Goal: Transaction & Acquisition: Obtain resource

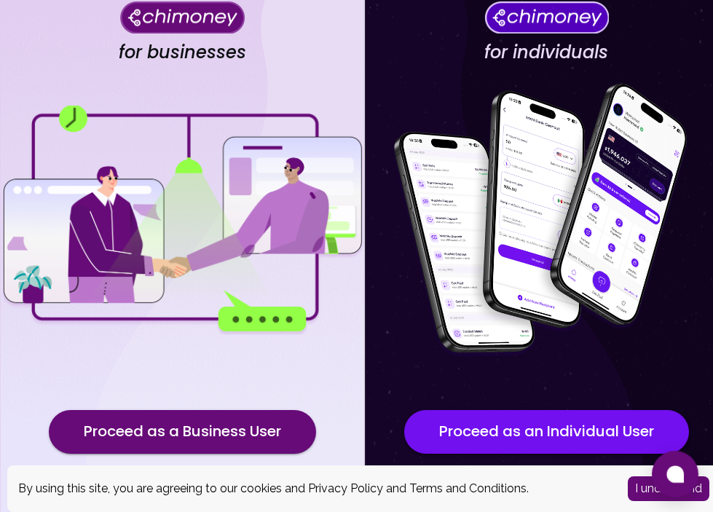
scroll to position [91, 0]
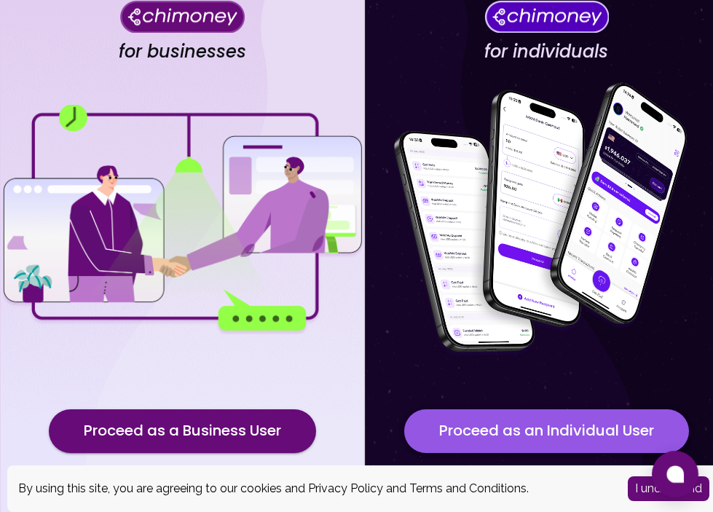
click at [516, 444] on button "Proceed as an Individual User" at bounding box center [546, 431] width 285 height 44
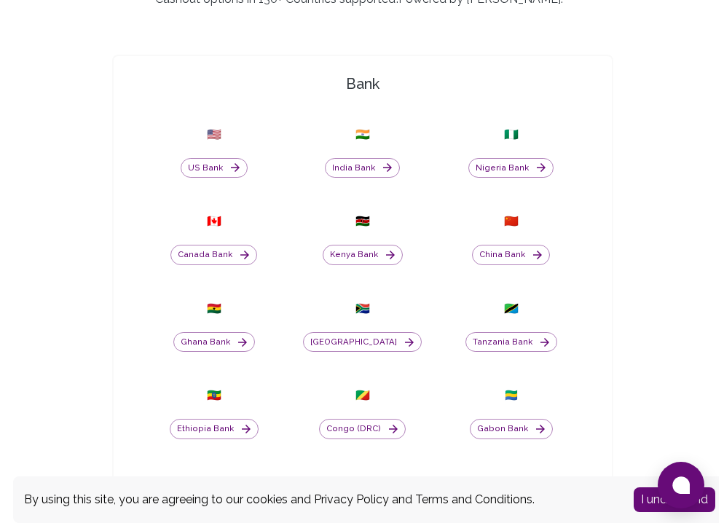
scroll to position [350, 0]
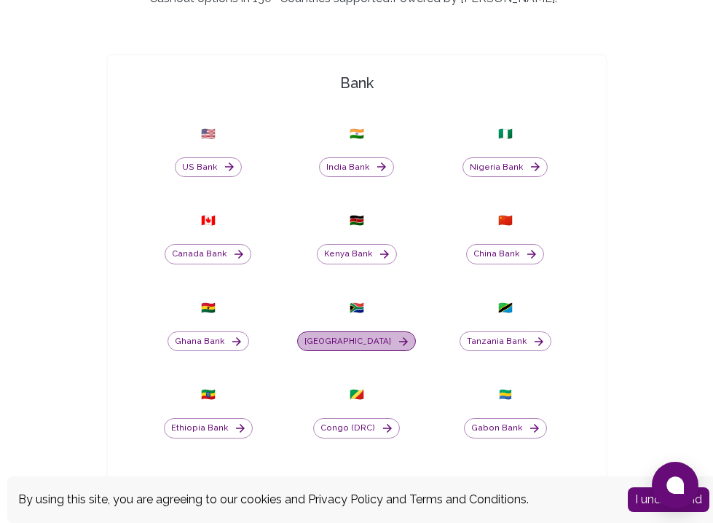
click at [399, 338] on icon "button" at bounding box center [403, 341] width 9 height 9
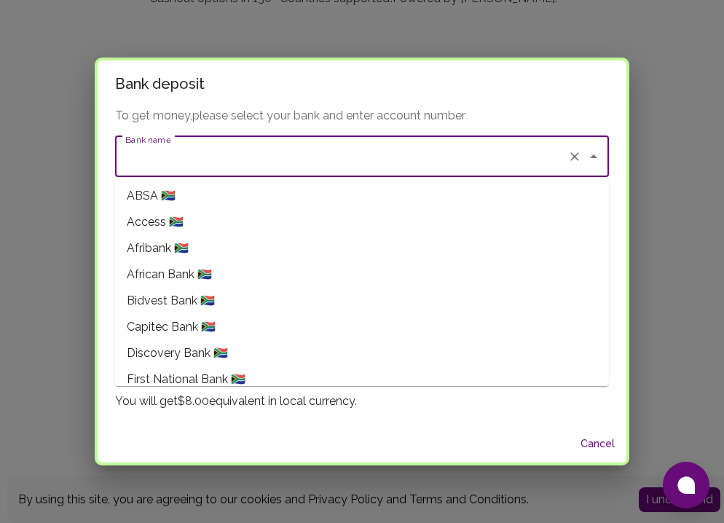
click at [485, 154] on input "Bank name" at bounding box center [342, 157] width 440 height 28
click at [255, 376] on li "First National Bank 🇿🇦" at bounding box center [362, 379] width 494 height 26
type input "First National Bank"
